Goal: Task Accomplishment & Management: Complete application form

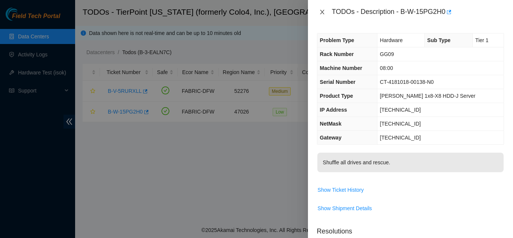
click at [322, 12] on icon "close" at bounding box center [322, 12] width 4 height 5
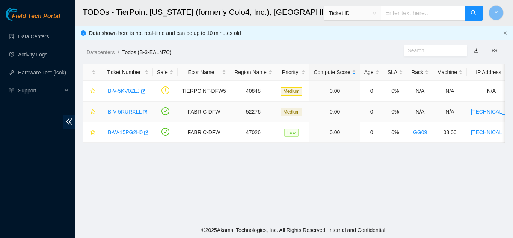
click at [125, 111] on link "B-V-5RURXLL" at bounding box center [125, 111] width 34 height 6
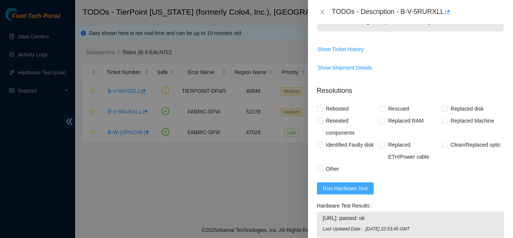
scroll to position [450, 0]
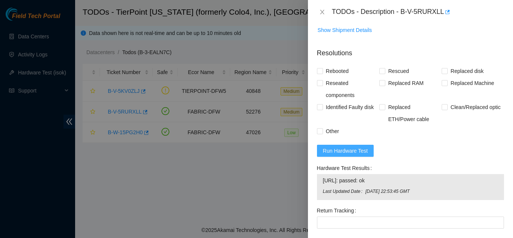
click at [340, 150] on span "Run Hardware Test" at bounding box center [345, 150] width 45 height 8
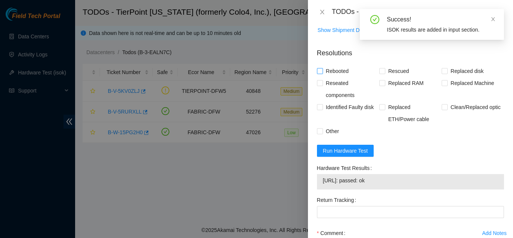
click at [320, 71] on input "Rebooted" at bounding box center [319, 70] width 5 height 5
checkbox input "true"
click at [319, 131] on input "Other" at bounding box center [319, 130] width 5 height 5
checkbox input "true"
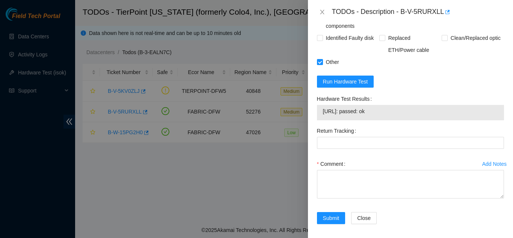
scroll to position [523, 0]
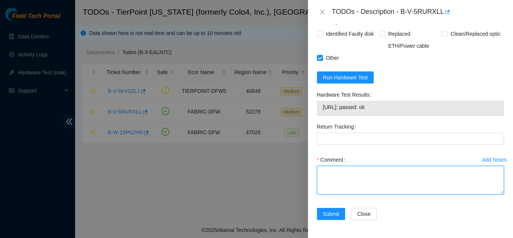
click at [336, 175] on textarea "Comment" at bounding box center [410, 179] width 187 height 29
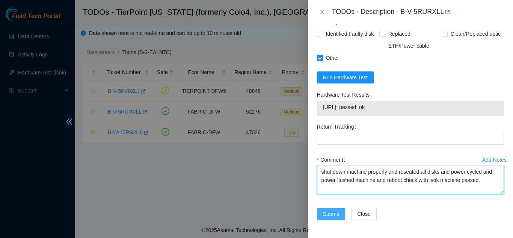
type textarea "shut down machine properly and reseated all disks and power cycled and power fl…"
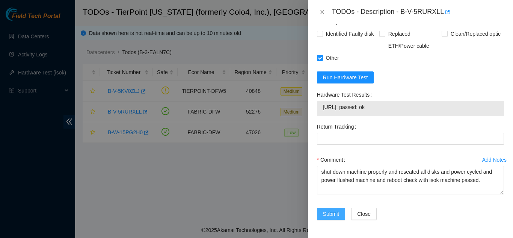
click at [329, 212] on span "Submit" at bounding box center [331, 213] width 17 height 8
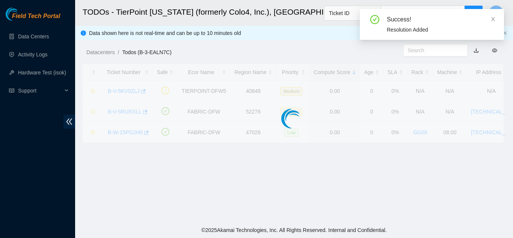
scroll to position [230, 0]
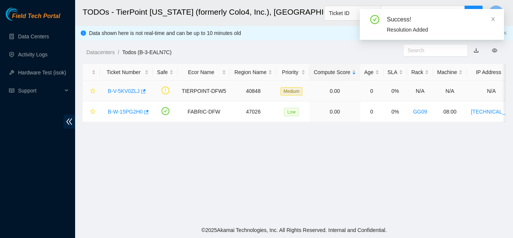
click at [123, 90] on link "B-V-5KV0ZLJ" at bounding box center [124, 91] width 32 height 6
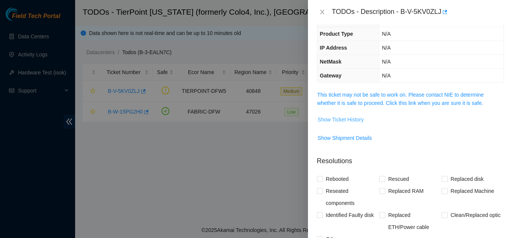
scroll to position [45, 0]
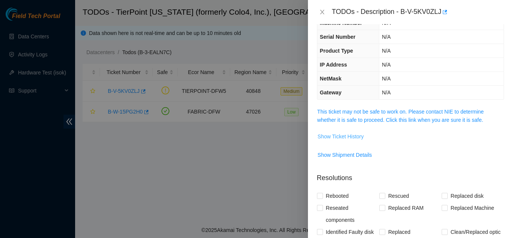
click at [343, 136] on span "Show Ticket History" at bounding box center [340, 136] width 46 height 8
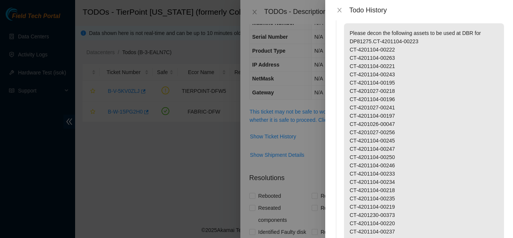
scroll to position [0, 0]
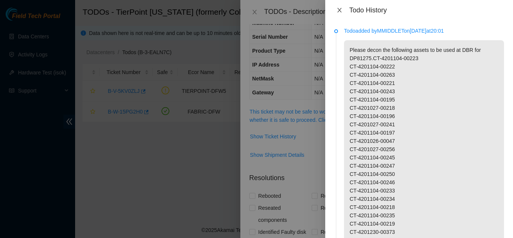
click at [340, 10] on icon "close" at bounding box center [339, 10] width 6 height 6
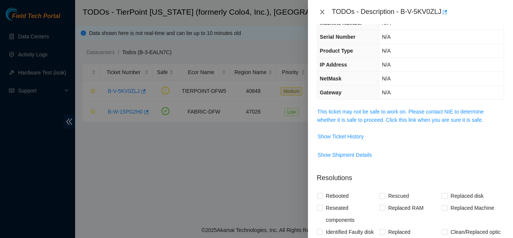
click at [323, 12] on icon "close" at bounding box center [322, 12] width 6 height 6
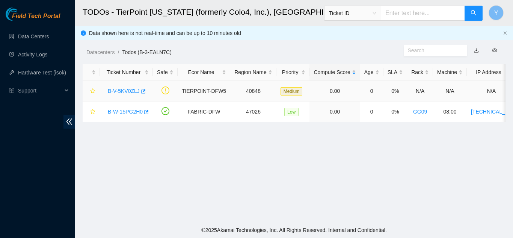
scroll to position [62, 0]
click at [126, 111] on link "B-W-15PG2H0" at bounding box center [125, 111] width 35 height 6
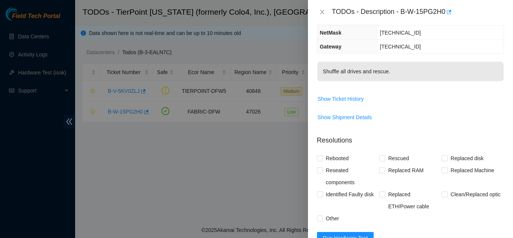
scroll to position [158, 0]
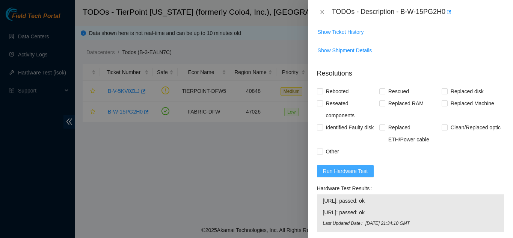
click at [338, 170] on span "Run Hardware Test" at bounding box center [345, 171] width 45 height 8
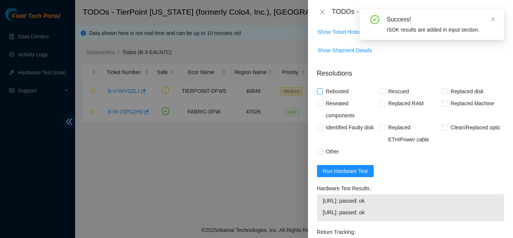
click at [320, 90] on input "Rebooted" at bounding box center [319, 90] width 5 height 5
checkbox input "true"
click at [382, 92] on input "Rescued" at bounding box center [381, 90] width 5 height 5
checkbox input "true"
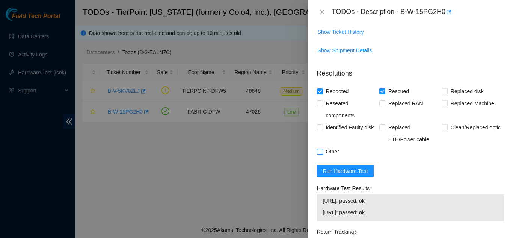
click at [322, 150] on input "Other" at bounding box center [319, 150] width 5 height 5
checkbox input "true"
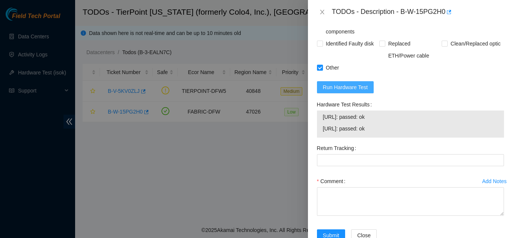
scroll to position [263, 0]
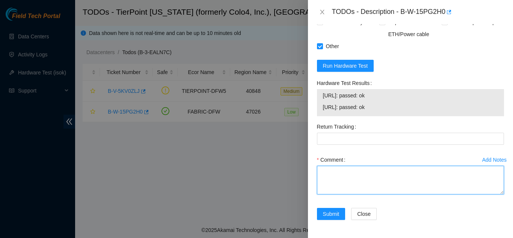
click at [340, 171] on textarea "Comment" at bounding box center [410, 179] width 187 height 29
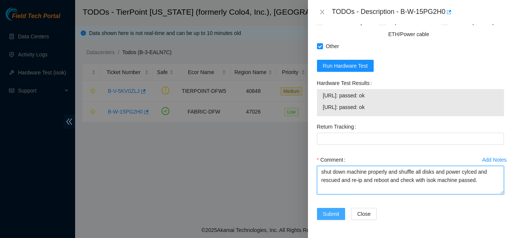
type textarea "shut down machine properly and shuffle all disks and power cylced and rescued a…"
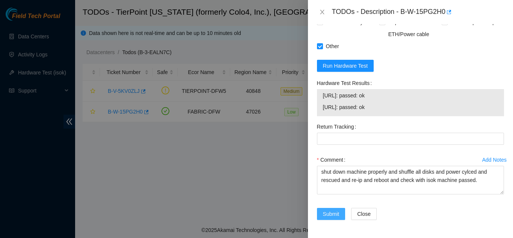
click at [330, 214] on span "Submit" at bounding box center [331, 213] width 17 height 8
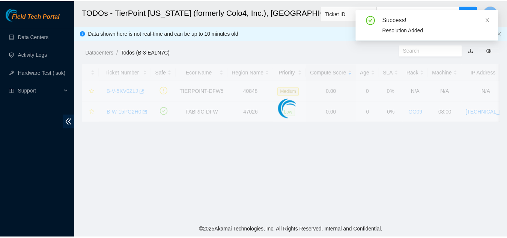
scroll to position [230, 0]
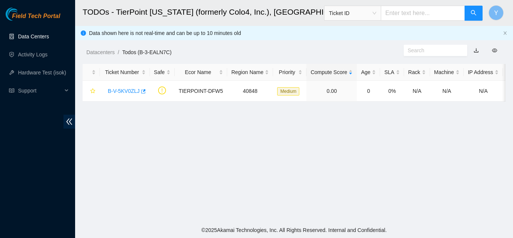
click at [48, 35] on link "Data Centers" at bounding box center [33, 36] width 31 height 6
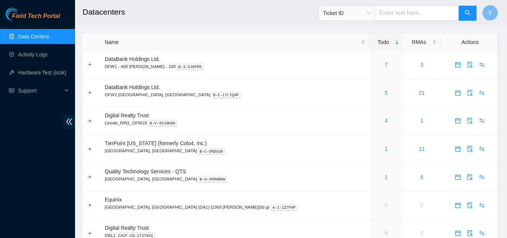
click at [489, 14] on span "Y" at bounding box center [490, 12] width 4 height 9
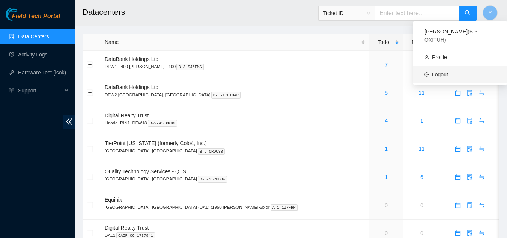
click at [448, 71] on link "Logout" at bounding box center [440, 74] width 16 height 6
